Goal: Transaction & Acquisition: Subscribe to service/newsletter

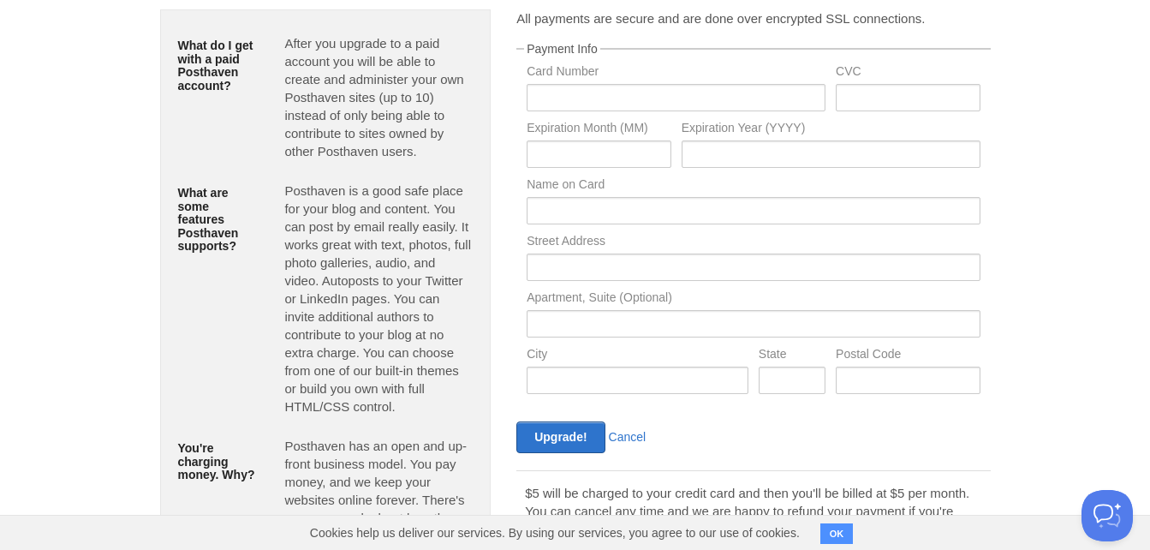
scroll to position [242, 0]
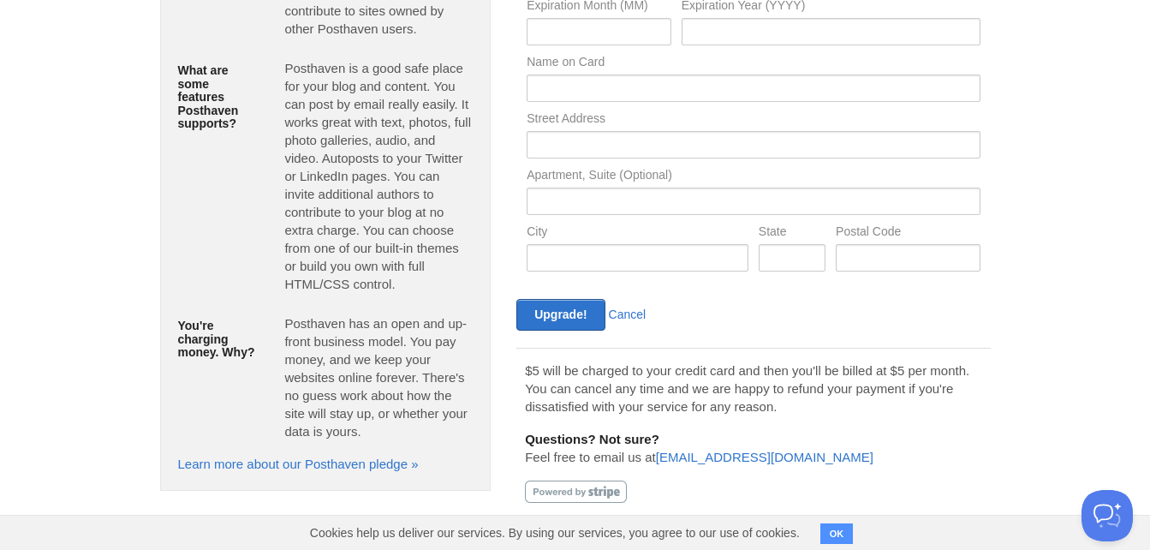
click at [829, 523] on button "OK" at bounding box center [836, 533] width 33 height 21
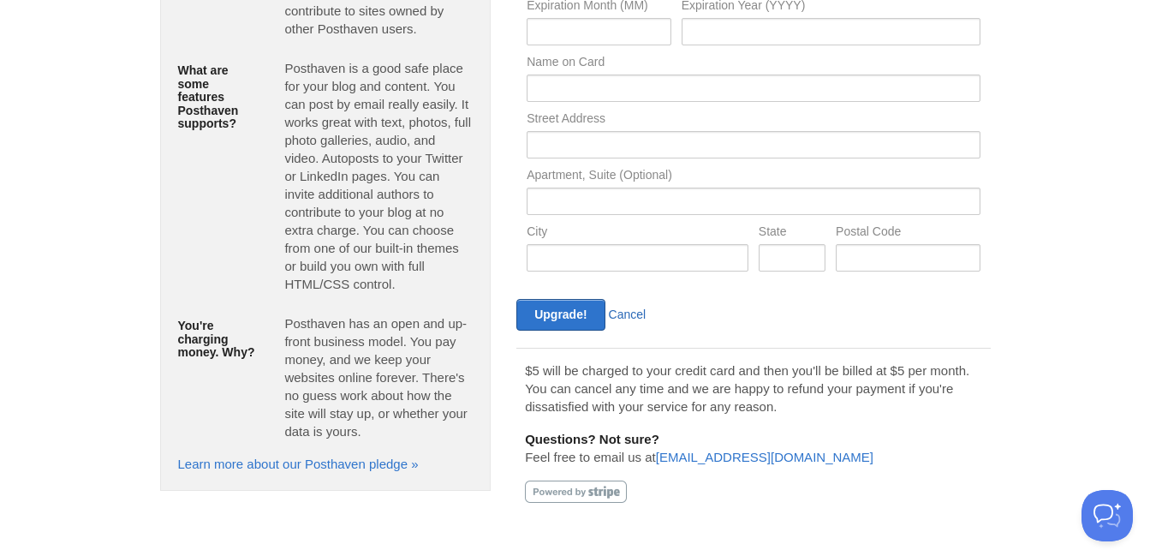
click at [626, 320] on link "Cancel" at bounding box center [628, 314] width 38 height 14
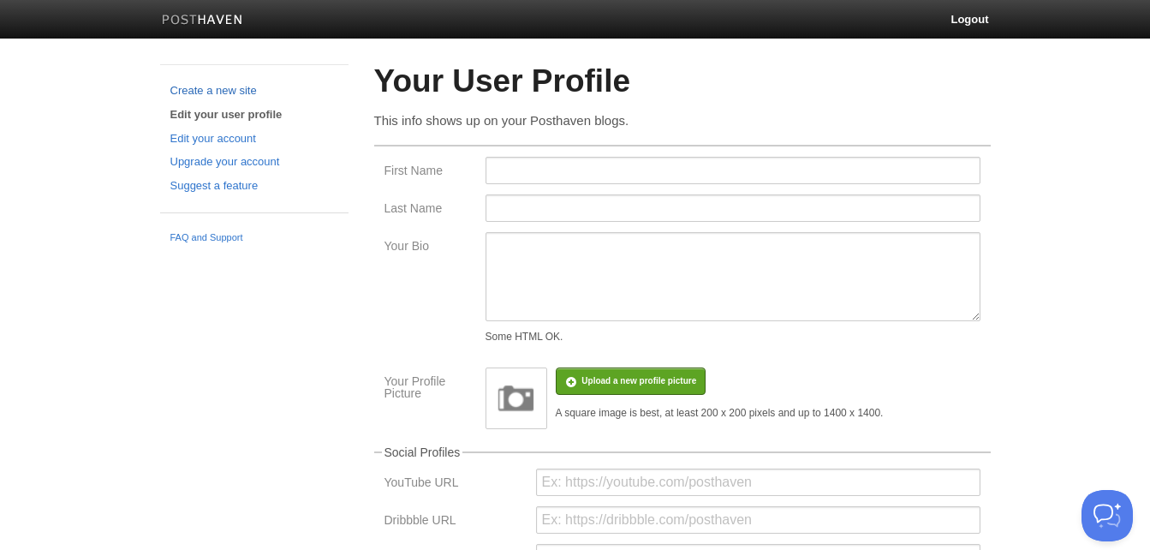
click at [211, 92] on link "Create a new site" at bounding box center [254, 91] width 168 height 18
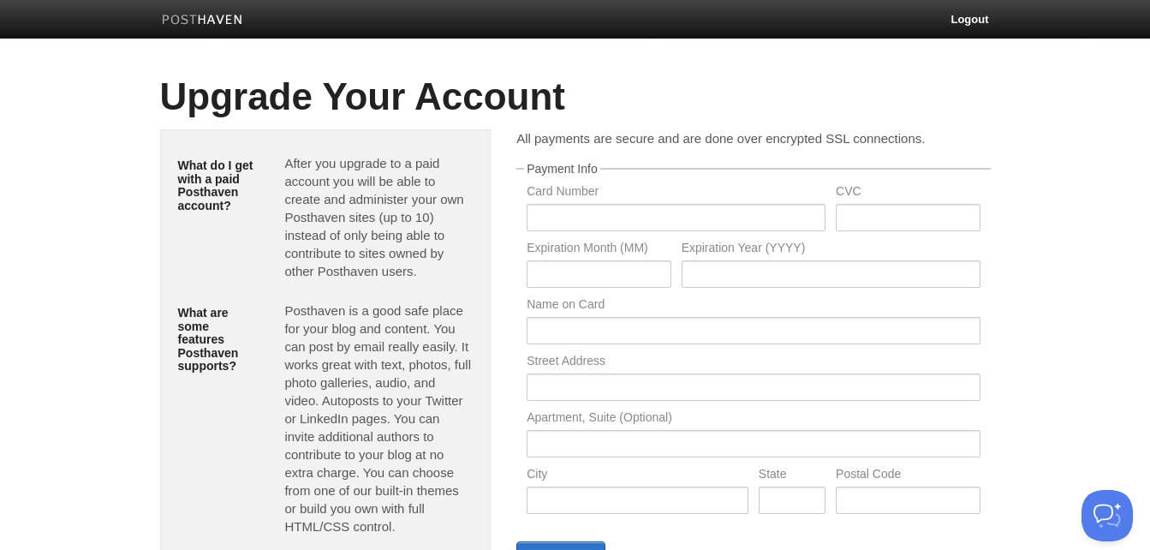
scroll to position [242, 0]
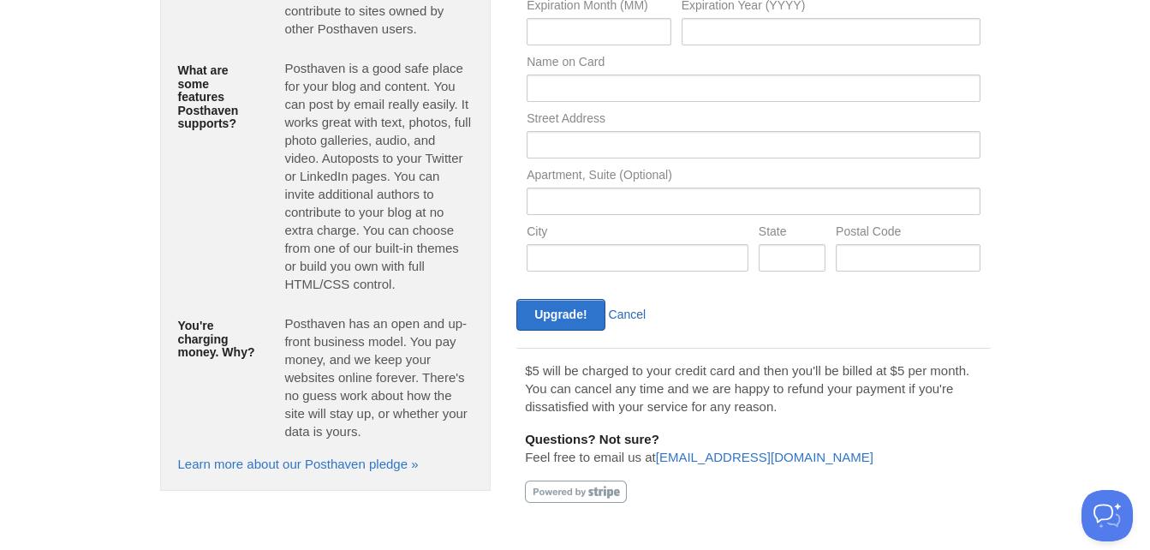
click at [628, 312] on link "Cancel" at bounding box center [628, 314] width 38 height 14
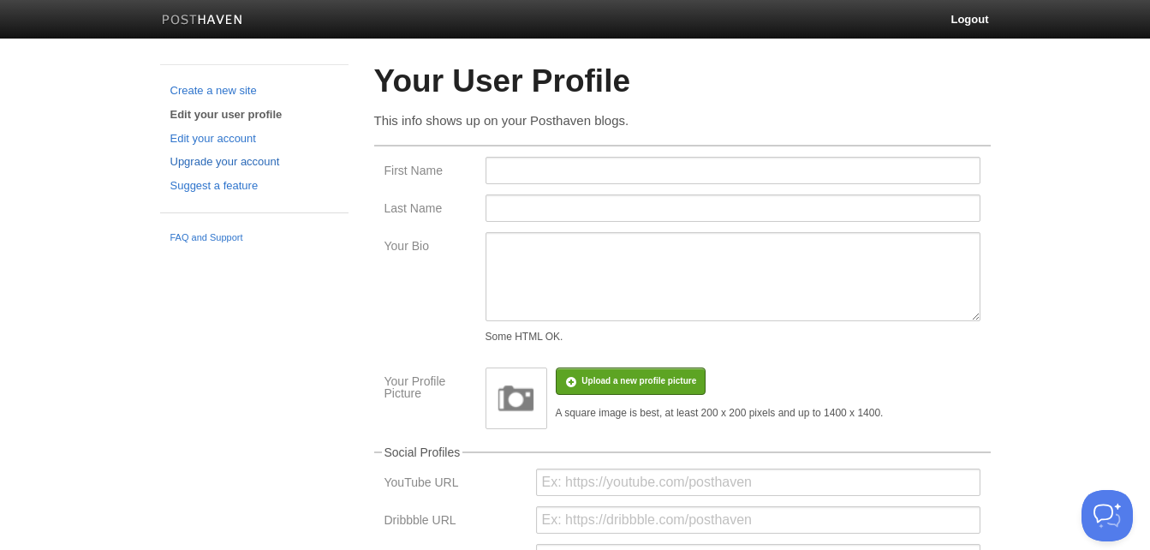
click at [253, 166] on link "Upgrade your account" at bounding box center [254, 162] width 168 height 18
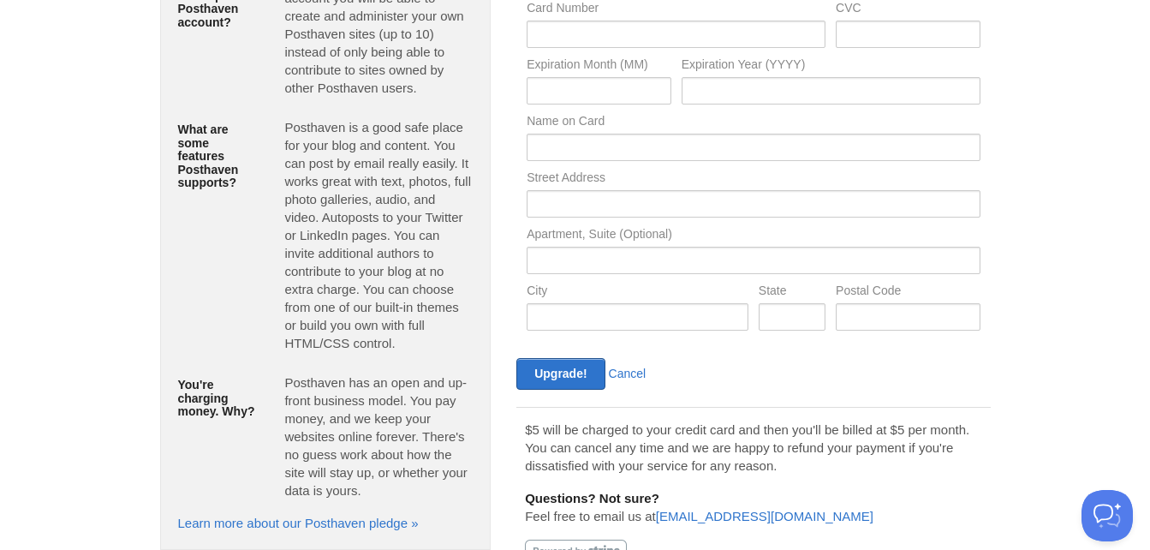
scroll to position [242, 0]
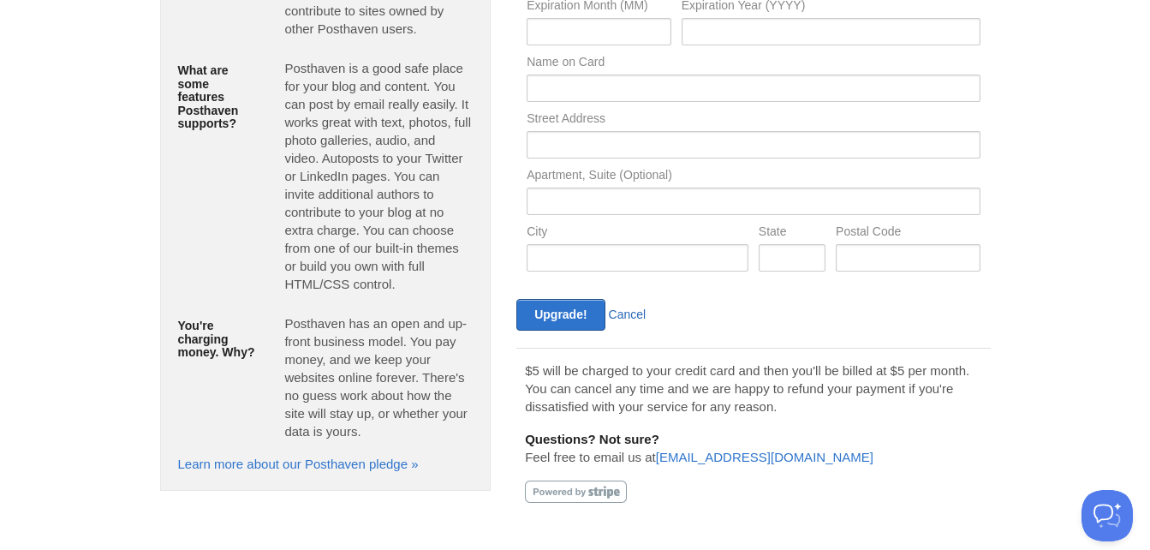
click at [629, 317] on link "Cancel" at bounding box center [628, 314] width 38 height 14
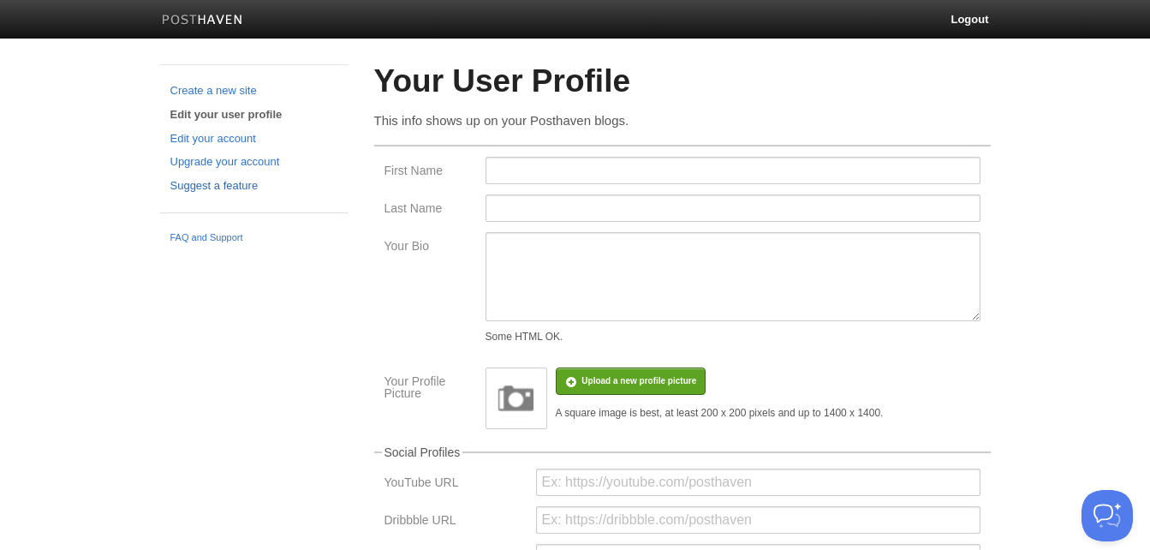
click at [229, 188] on link "Suggest a feature" at bounding box center [254, 186] width 168 height 18
